Goal: Transaction & Acquisition: Download file/media

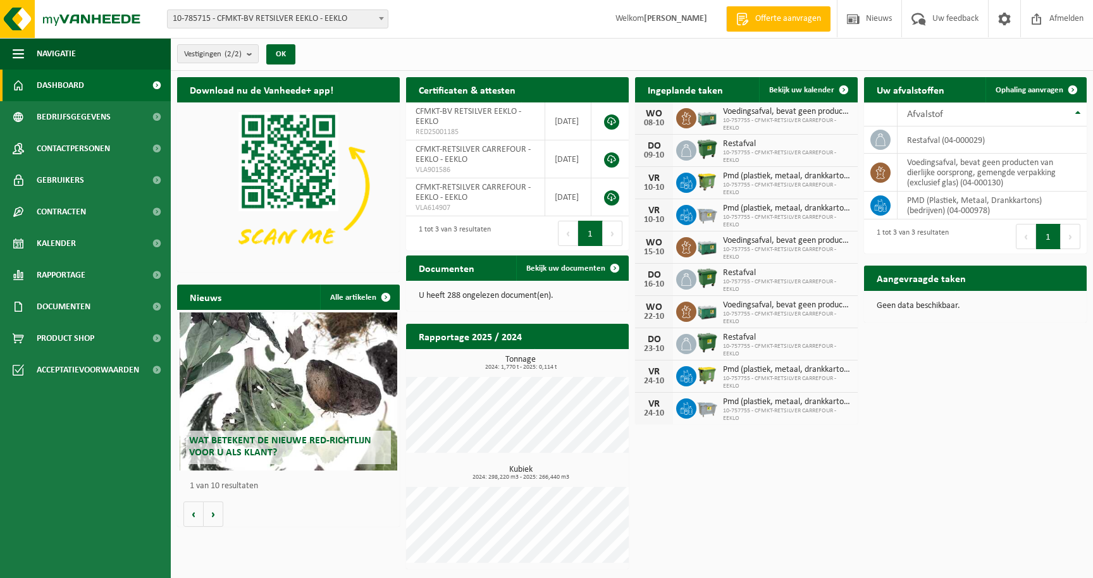
click at [376, 23] on span at bounding box center [381, 18] width 13 height 16
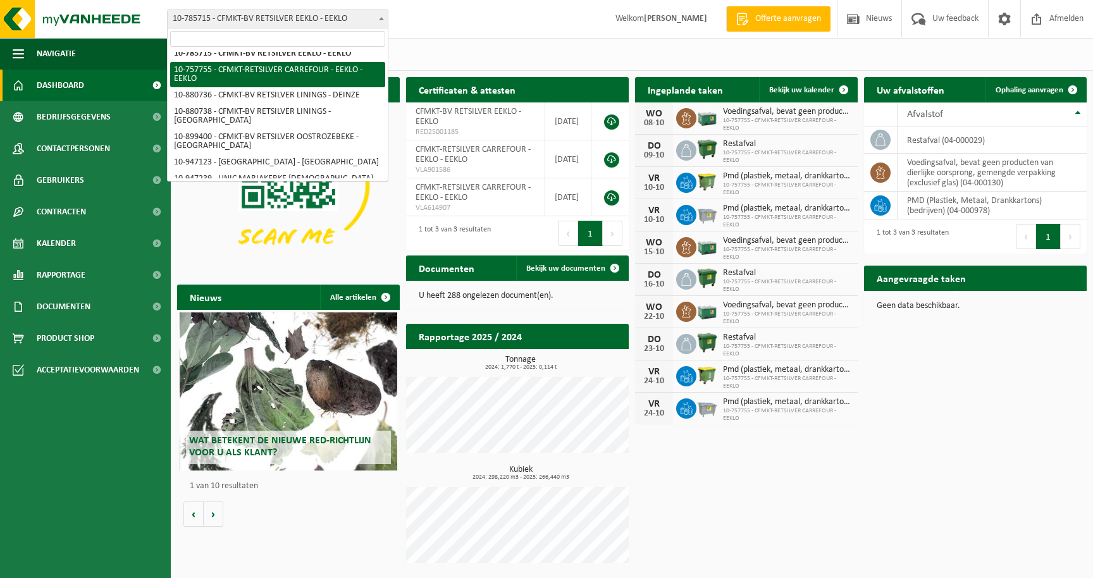
scroll to position [6, 0]
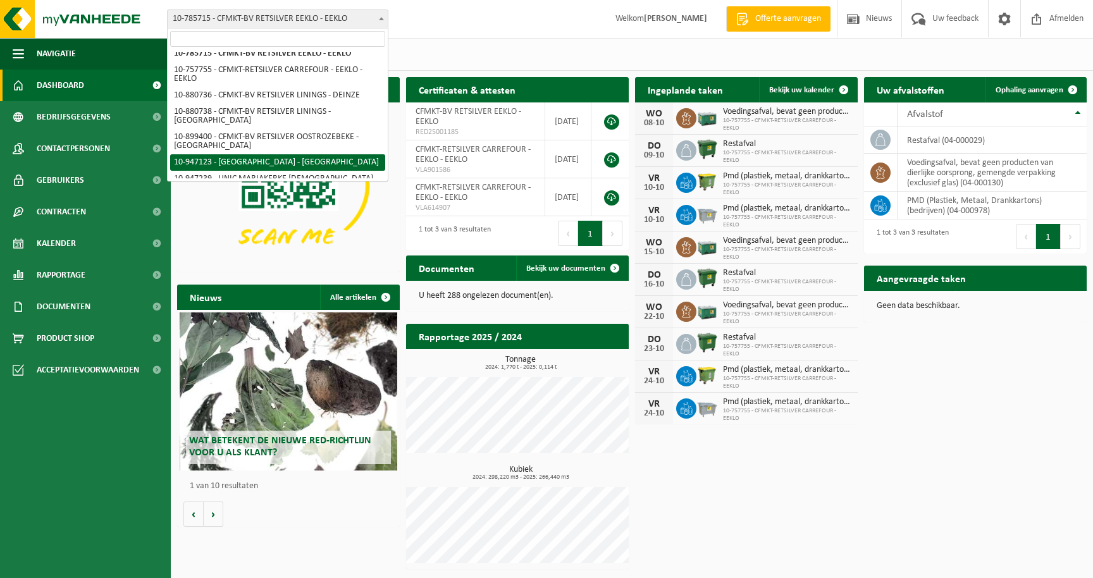
select select "142025"
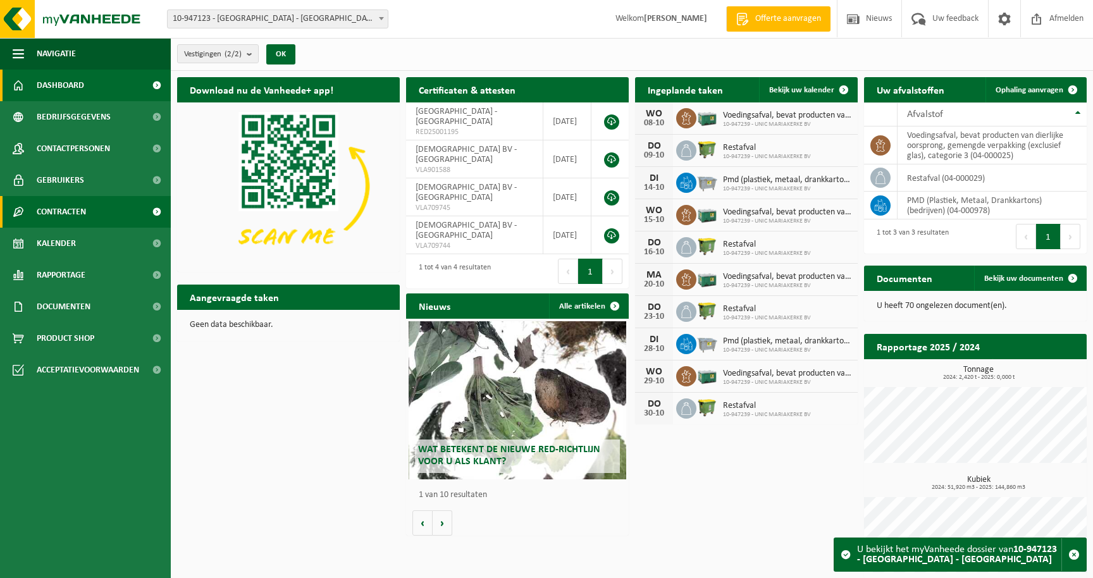
click at [81, 211] on span "Contracten" at bounding box center [61, 212] width 49 height 32
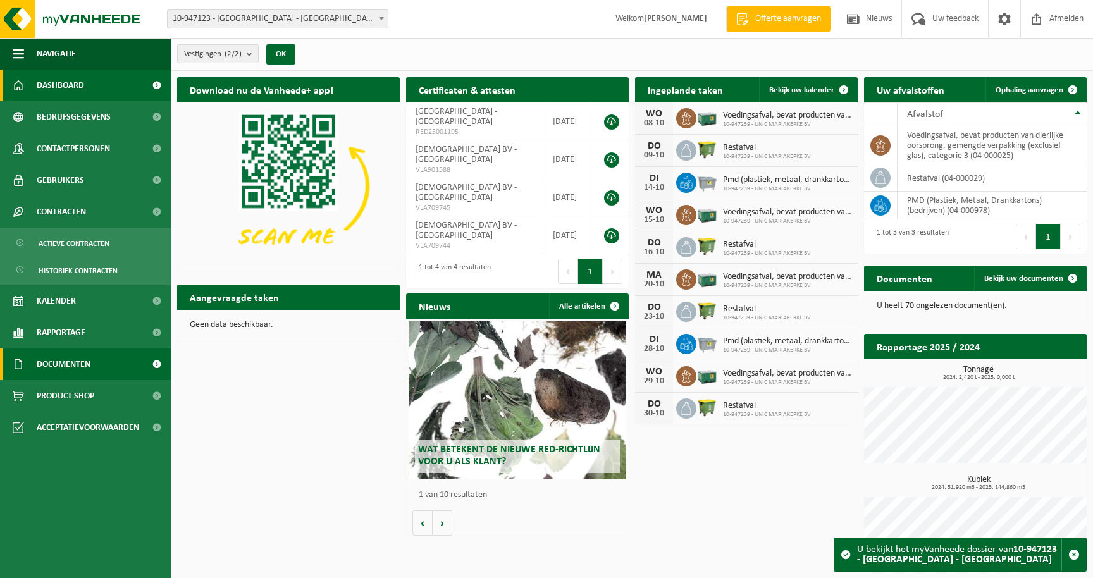
click at [68, 361] on span "Documenten" at bounding box center [64, 364] width 54 height 32
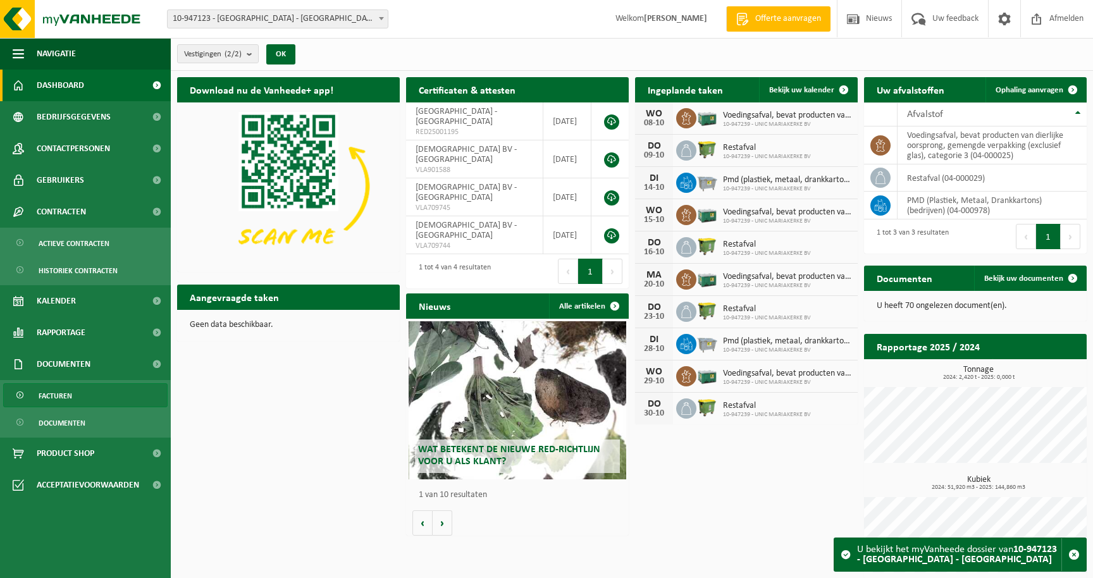
click at [65, 390] on span "Facturen" at bounding box center [56, 396] width 34 height 24
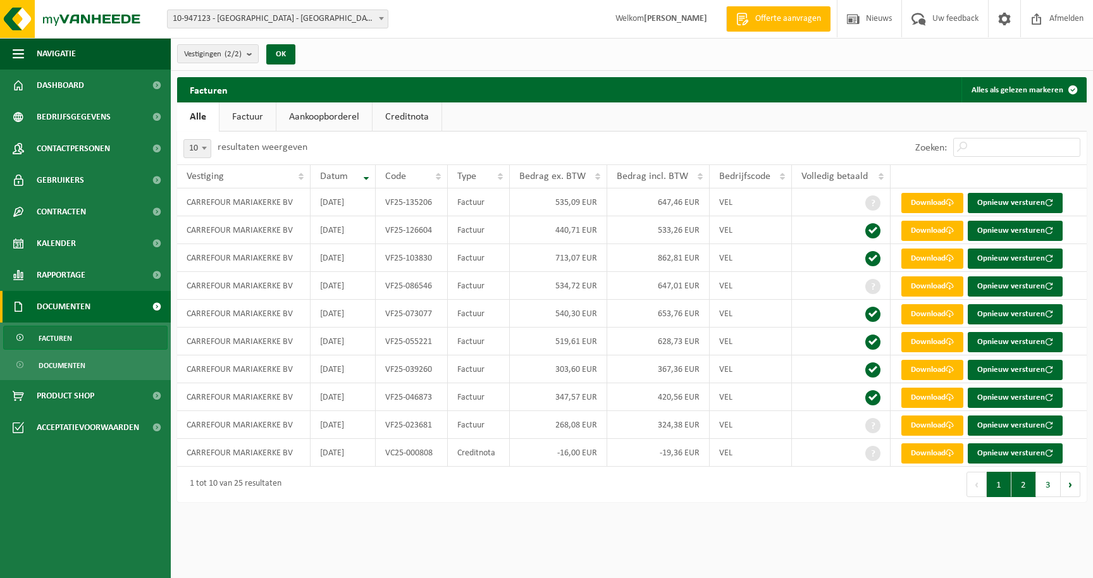
click at [1023, 481] on button "2" at bounding box center [1023, 484] width 25 height 25
click at [1046, 488] on button "3" at bounding box center [1048, 484] width 25 height 25
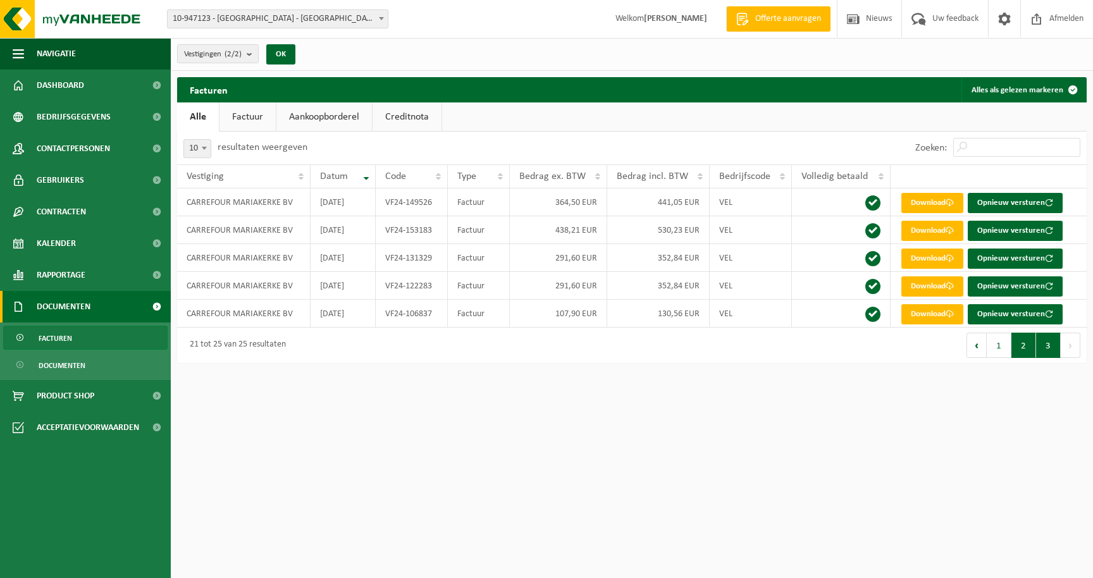
click at [1025, 346] on button "2" at bounding box center [1023, 345] width 25 height 25
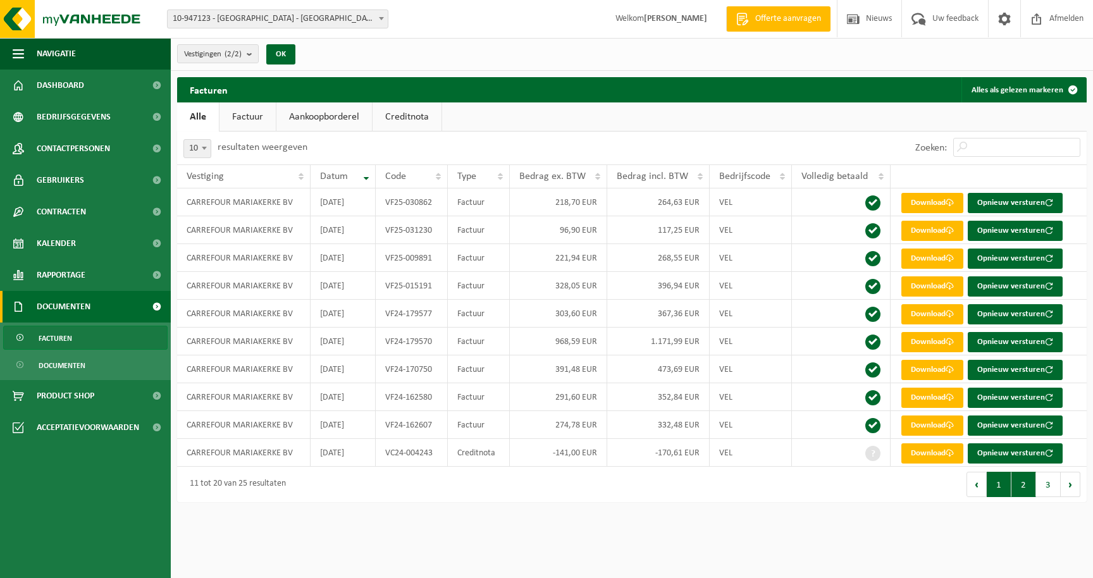
click at [1003, 485] on button "1" at bounding box center [999, 484] width 25 height 25
click at [945, 199] on link "Download" at bounding box center [932, 203] width 62 height 20
